Goal: Check status: Check status

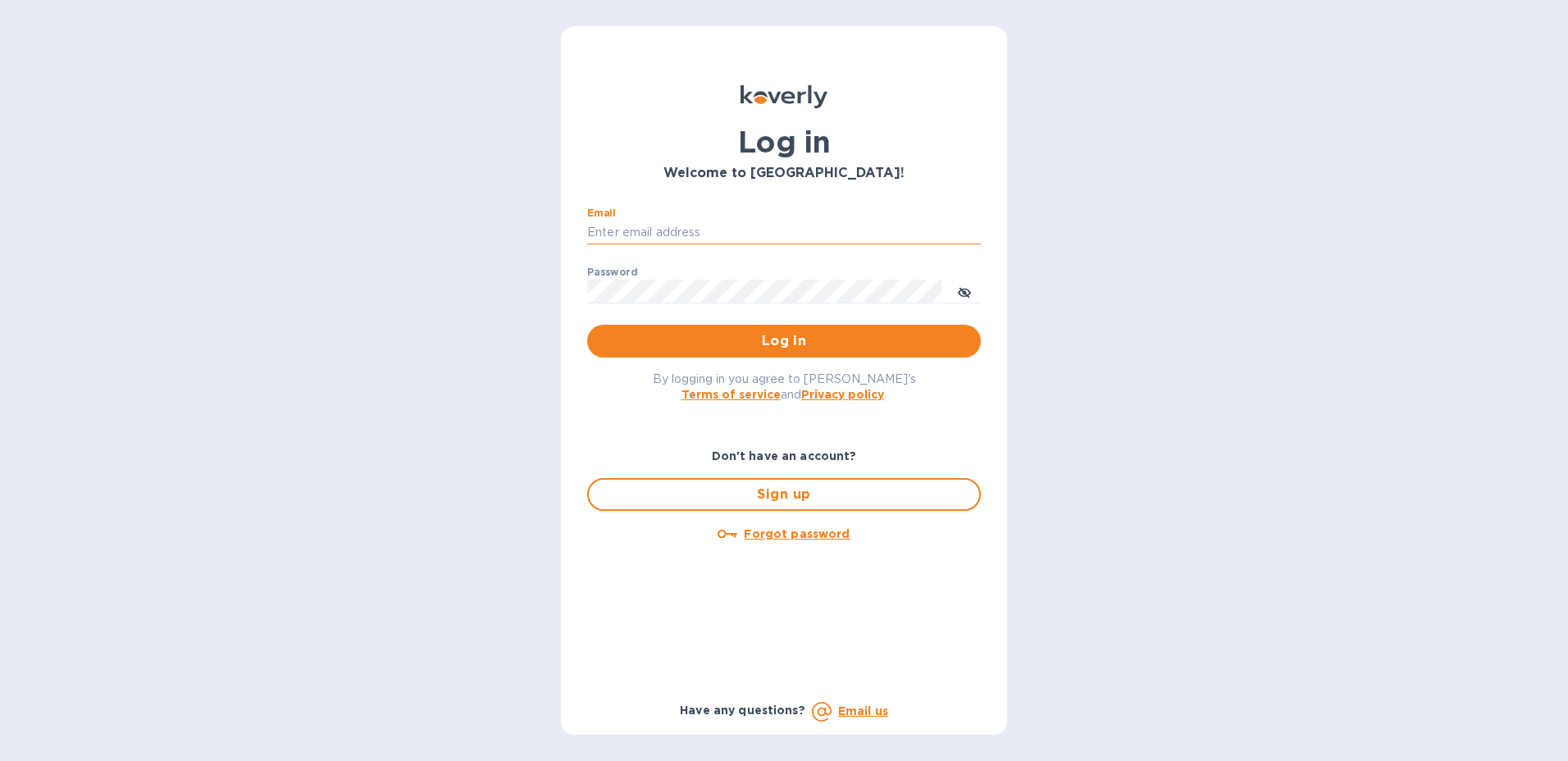
click at [661, 226] on input "Email" at bounding box center [784, 232] width 394 height 25
type input "[PERSON_NAME][EMAIL_ADDRESS][PERSON_NAME][DOMAIN_NAME]"
click at [794, 329] on button "Log in" at bounding box center [784, 341] width 394 height 33
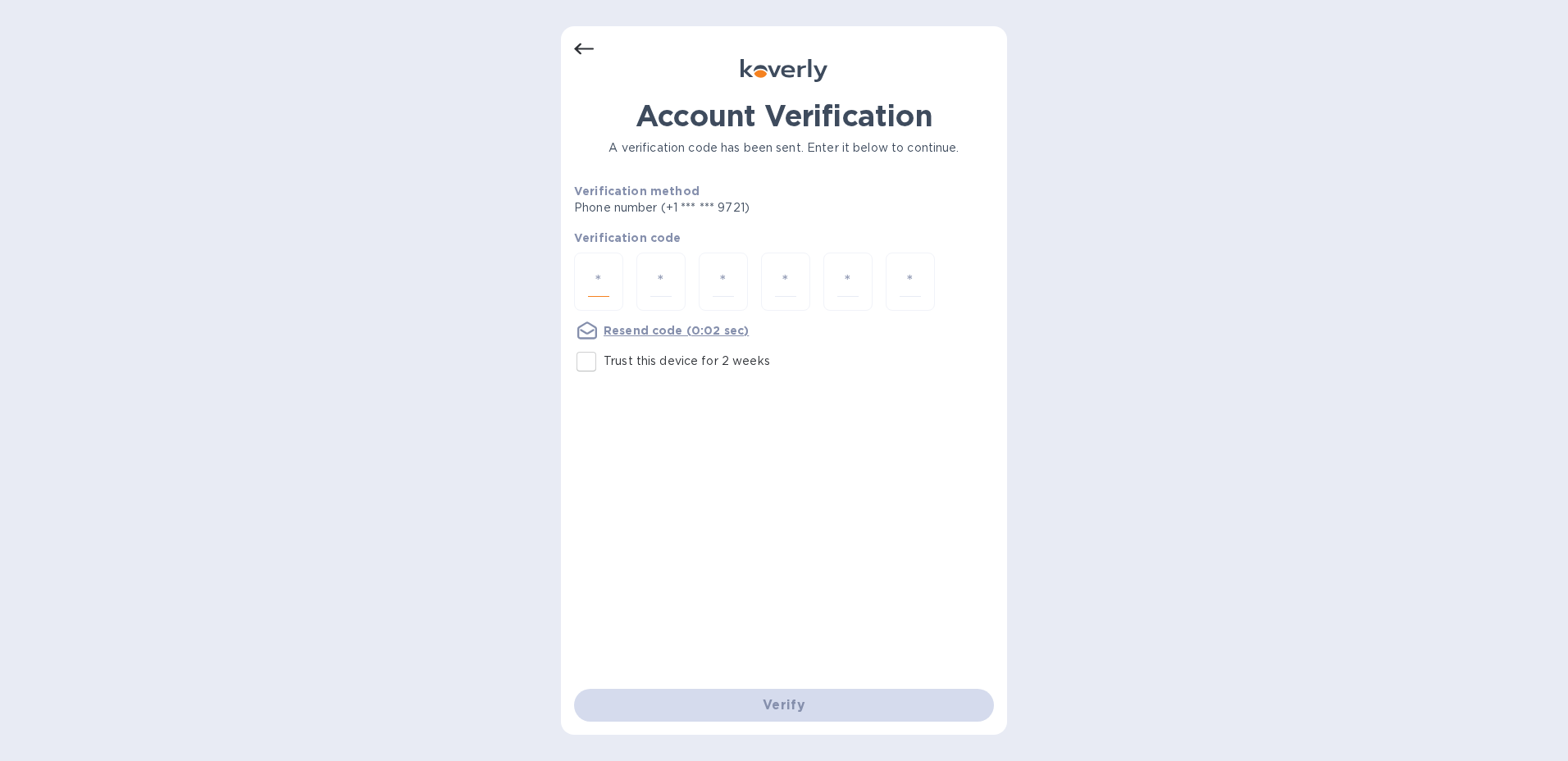
click at [596, 276] on input "number" at bounding box center [599, 281] width 21 height 30
type input "2"
type input "5"
type input "1"
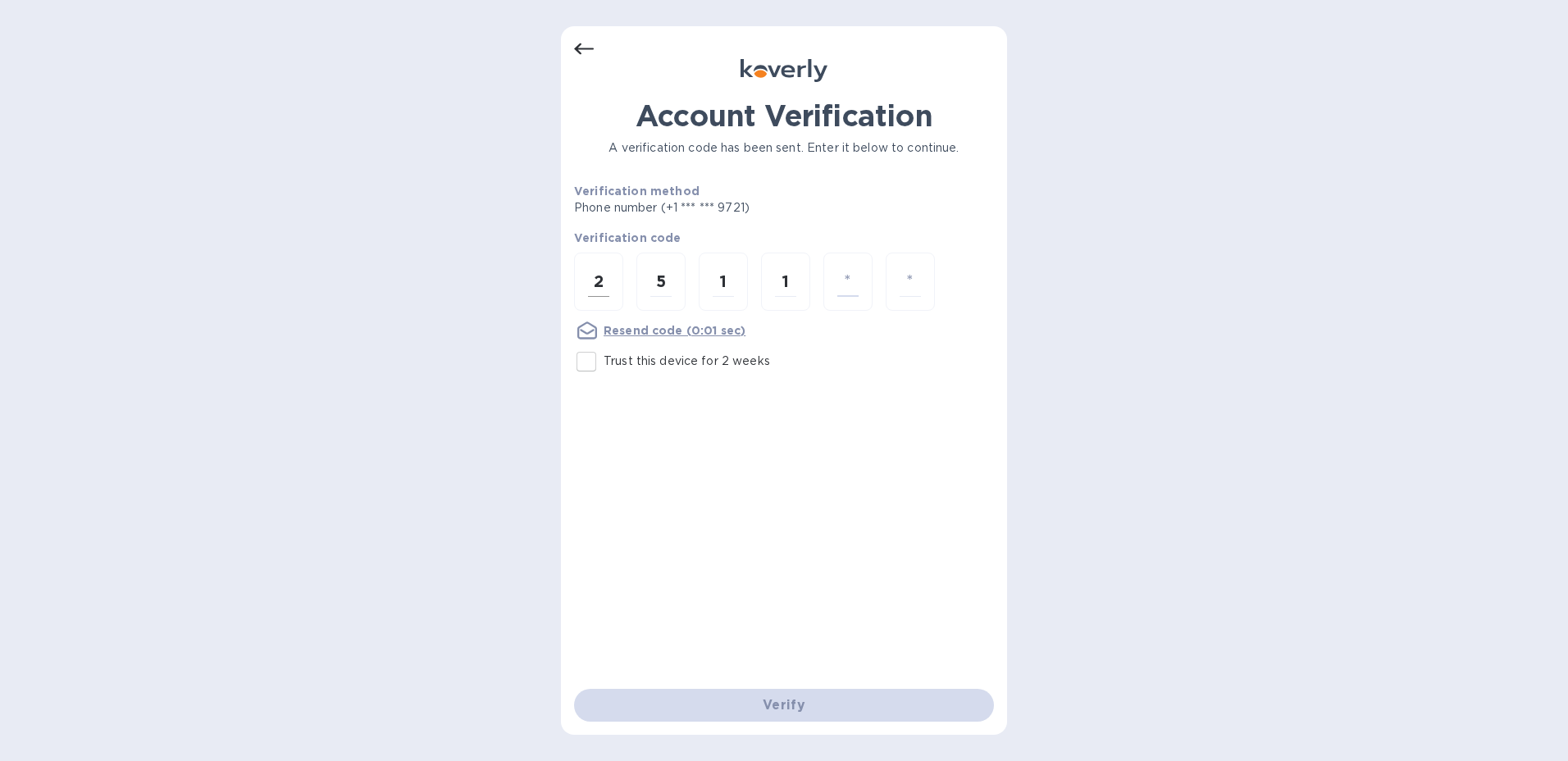
type input "9"
type input "7"
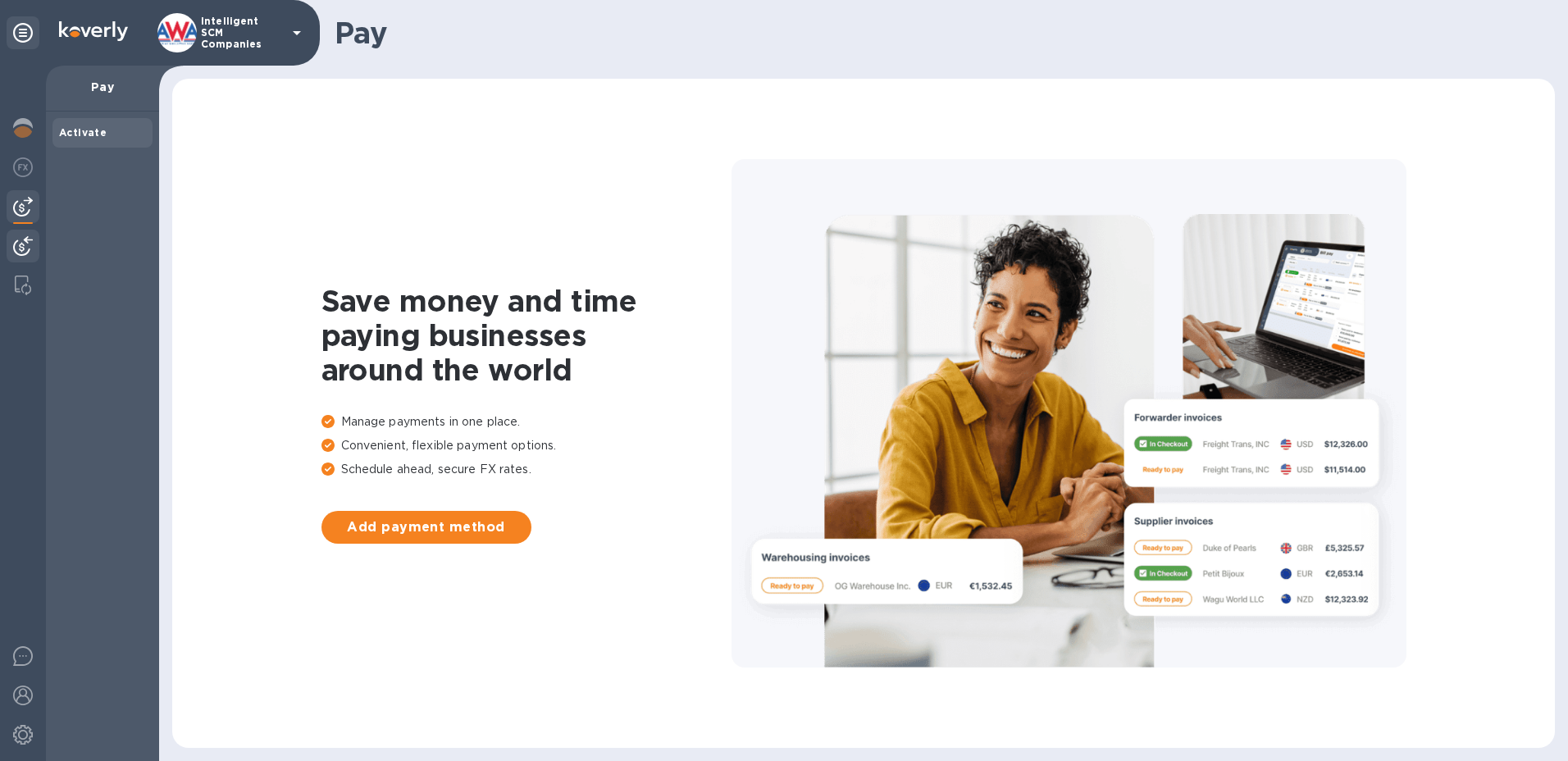
click at [13, 253] on img at bounding box center [22, 245] width 19 height 19
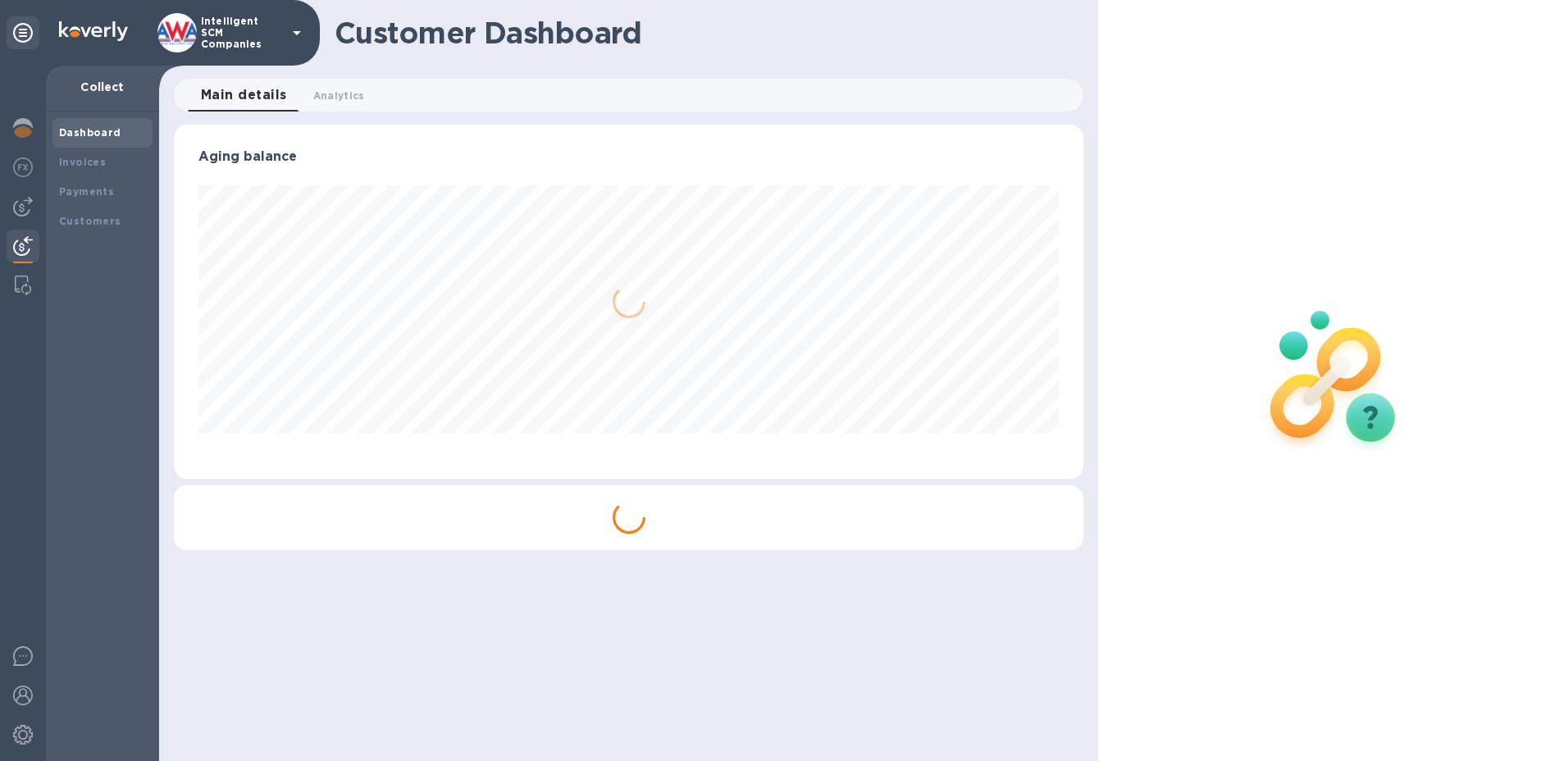
scroll to position [354, 910]
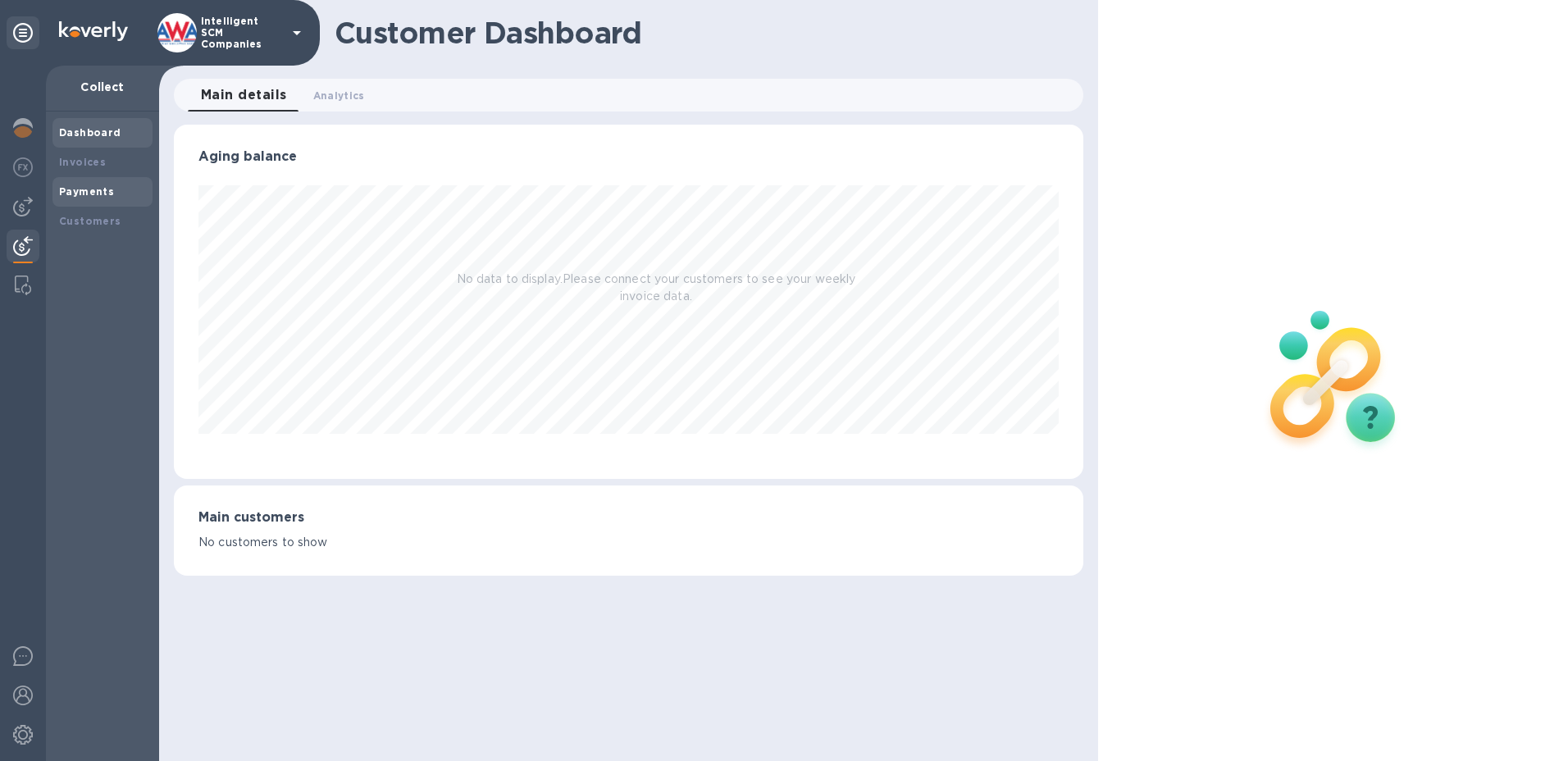
click at [83, 196] on b "Payments" at bounding box center [87, 191] width 55 height 12
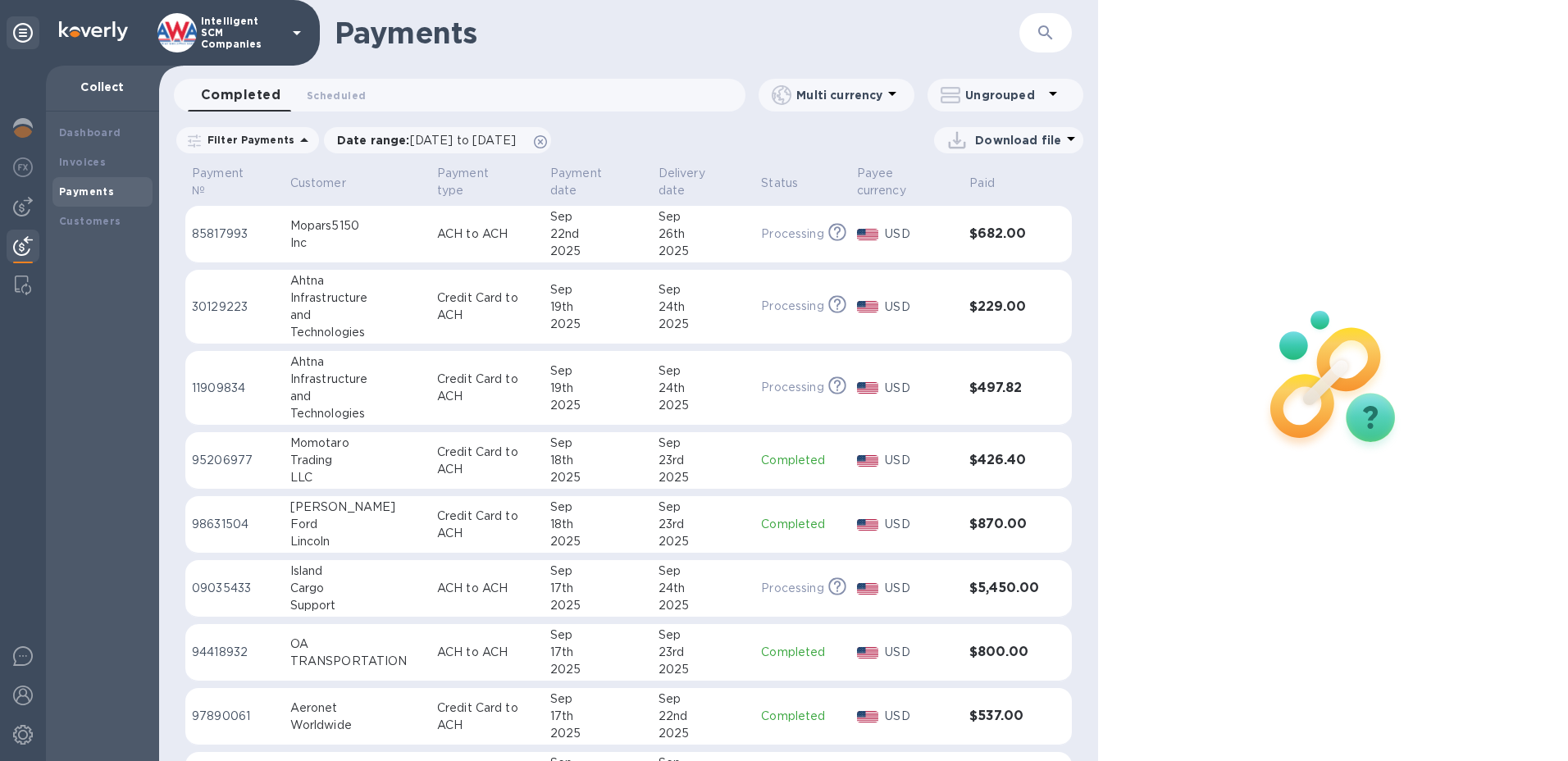
click at [738, 538] on td "[DATE]" at bounding box center [704, 525] width 103 height 57
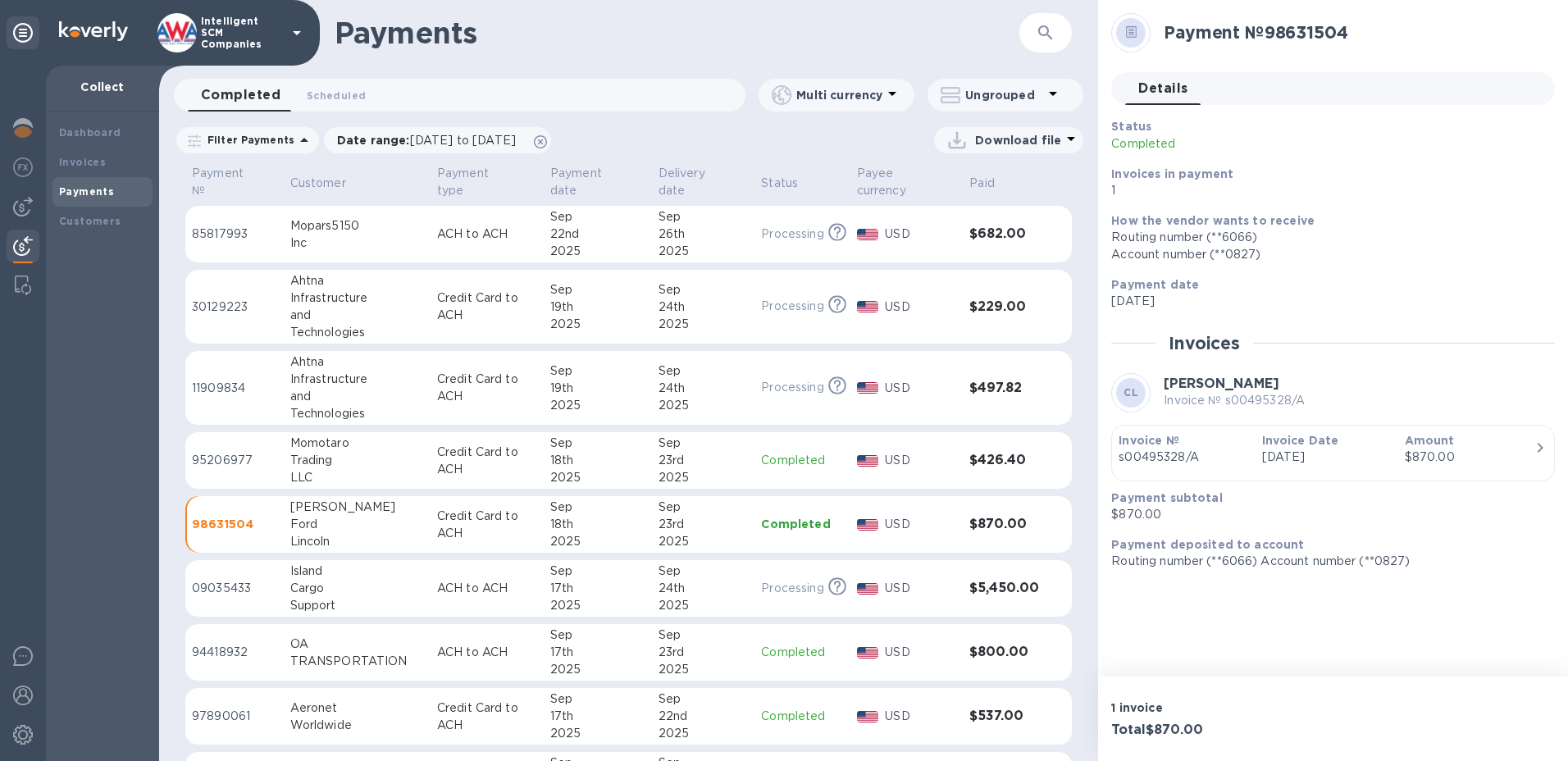
click at [936, 589] on p "USD" at bounding box center [921, 589] width 71 height 18
